Goal: Book appointment/travel/reservation

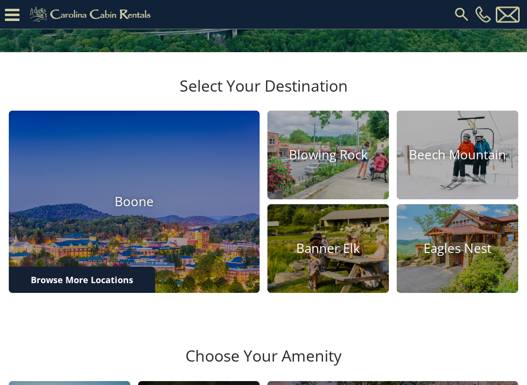
scroll to position [212, 0]
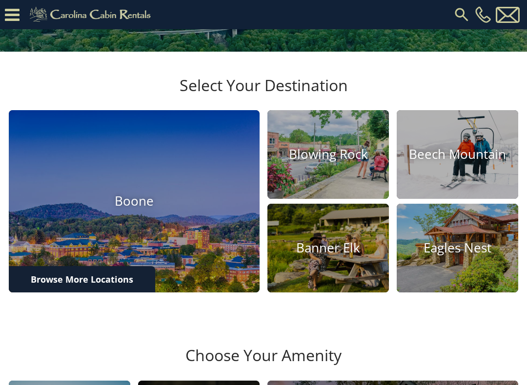
click at [471, 256] on h4 "Eagles Nest" at bounding box center [456, 248] width 121 height 15
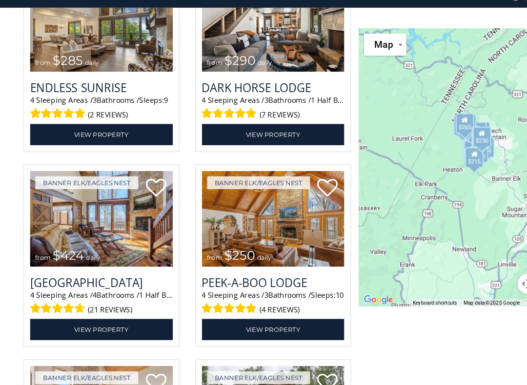
scroll to position [1618, 0]
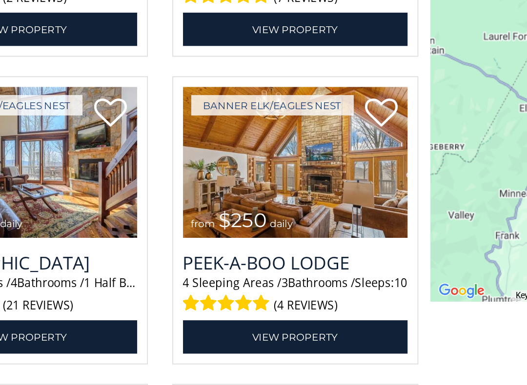
click at [194, 183] on img at bounding box center [257, 228] width 135 height 90
click at [199, 280] on h3 "Peek-a-Boo Lodge" at bounding box center [257, 287] width 135 height 15
click at [190, 295] on div "4 Sleeping Areas / 3 Bathrooms / Sleeps: 10 (4 reviews)" at bounding box center [257, 307] width 135 height 25
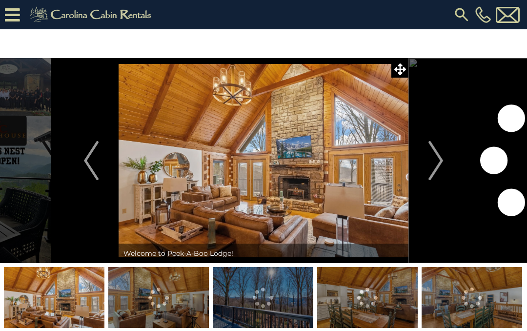
click at [446, 157] on button "Next" at bounding box center [435, 160] width 55 height 205
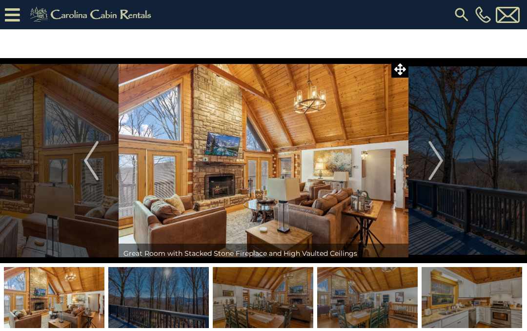
click at [444, 154] on button "Next" at bounding box center [435, 160] width 55 height 205
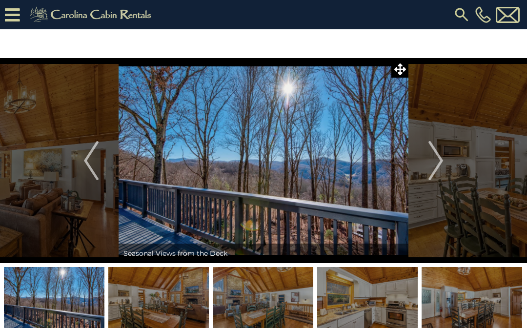
click at [440, 164] on img "Next" at bounding box center [435, 160] width 15 height 39
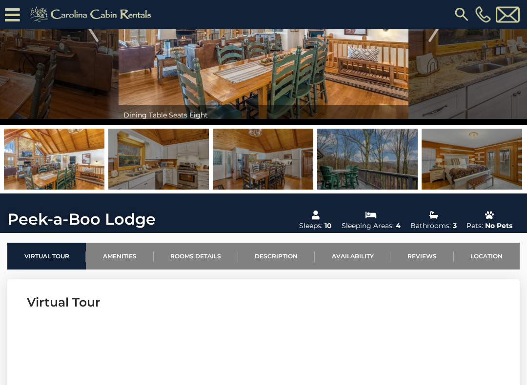
scroll to position [108, 0]
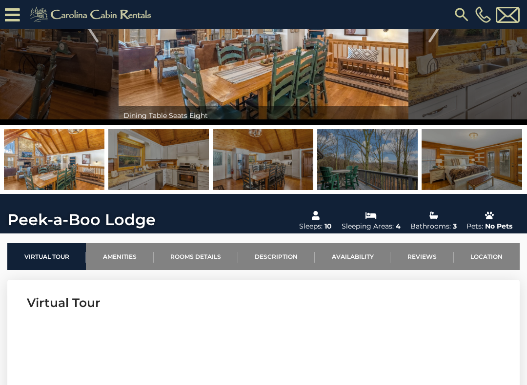
click at [174, 161] on img at bounding box center [158, 159] width 100 height 61
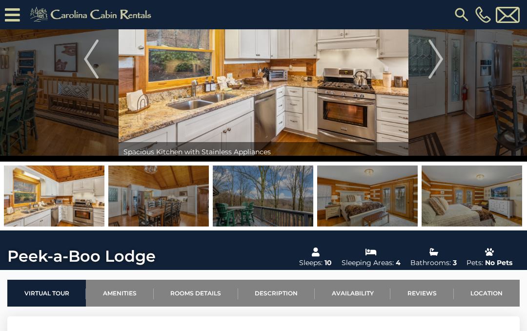
scroll to position [72, 0]
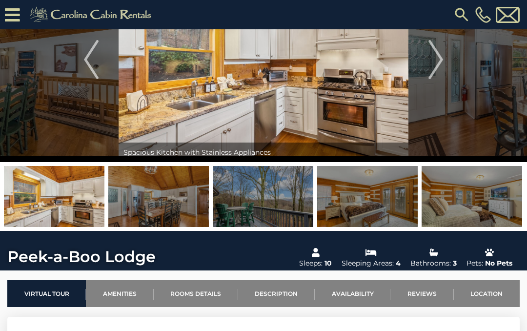
click at [442, 56] on img "Next" at bounding box center [435, 59] width 15 height 39
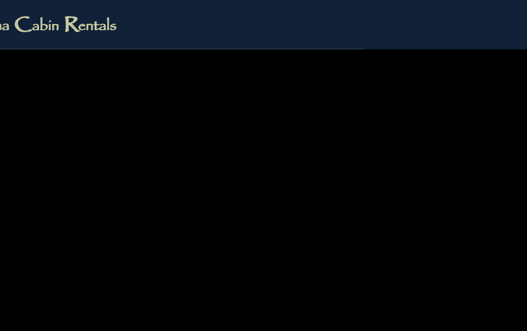
scroll to position [0, 81]
